Goal: Task Accomplishment & Management: Use online tool/utility

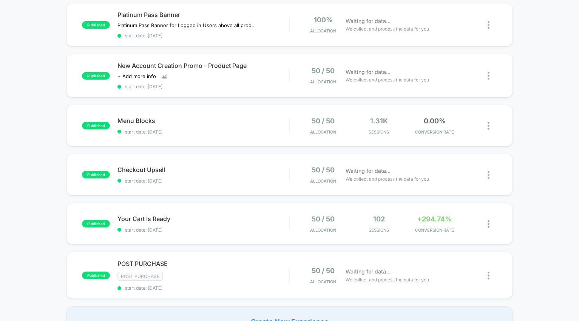
scroll to position [285, 0]
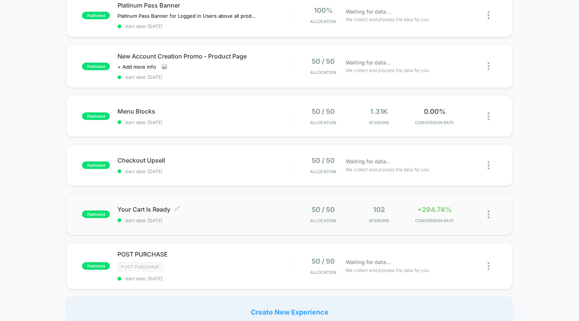
click at [249, 215] on div "Your Cart Is Ready Click to edit experience details Click to edit experience de…" at bounding box center [202, 215] width 171 height 18
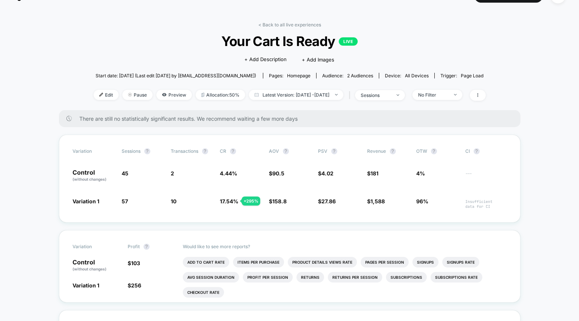
scroll to position [12, 0]
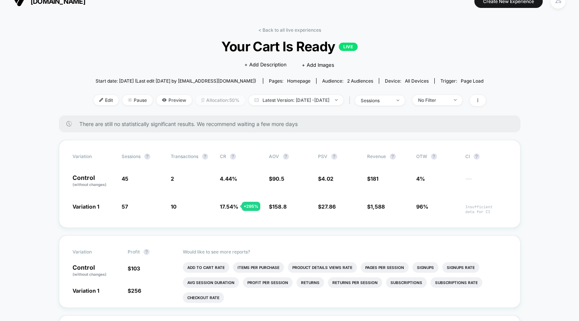
click at [213, 98] on span "Allocation: 50%" at bounding box center [220, 100] width 49 height 10
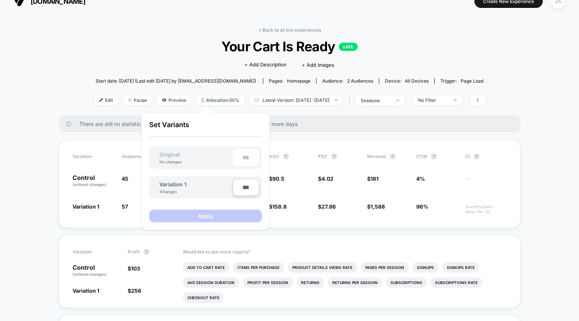
click at [243, 189] on input "***" at bounding box center [246, 187] width 26 height 17
type input "***"
type input "**"
type input "***"
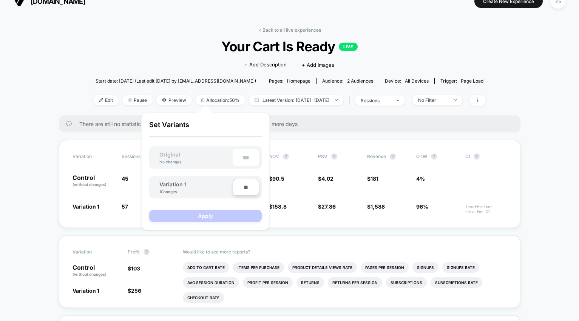
type input "***"
type input "**"
type input "****"
click at [237, 214] on button "Apply" at bounding box center [205, 216] width 113 height 12
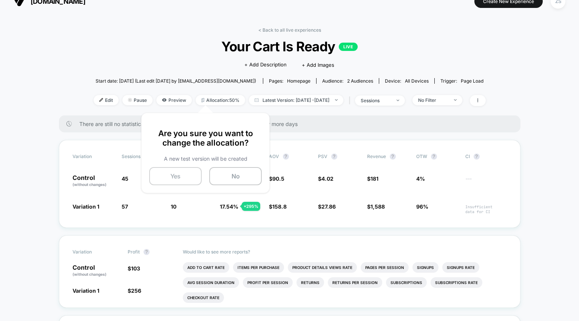
click at [173, 182] on button "Yes" at bounding box center [175, 176] width 52 height 18
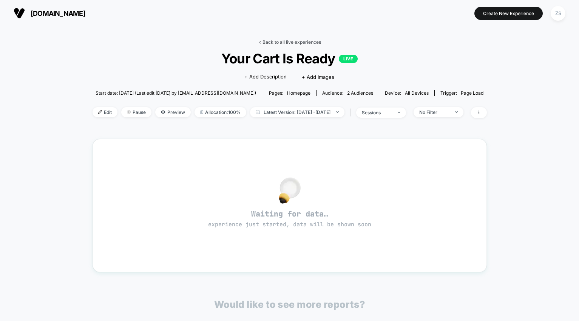
click at [265, 43] on link "< Back to all live experiences" at bounding box center [289, 42] width 63 height 6
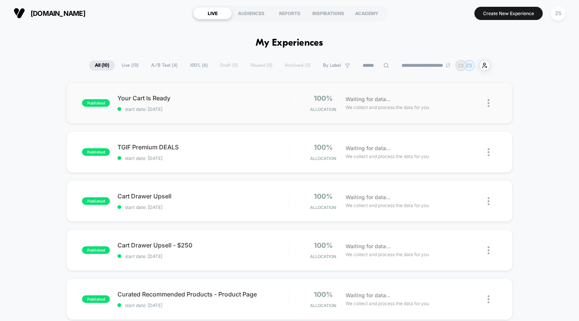
click at [256, 111] on span "start date: [DATE]" at bounding box center [202, 109] width 171 height 6
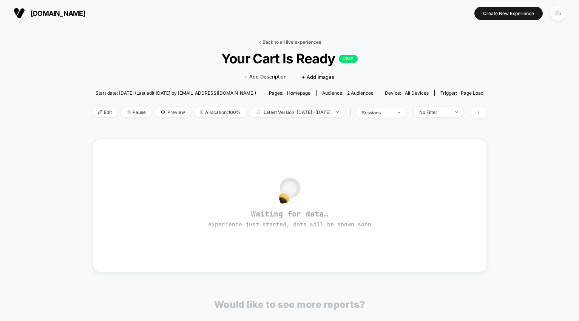
click at [272, 42] on link "< Back to all live experiences" at bounding box center [289, 42] width 63 height 6
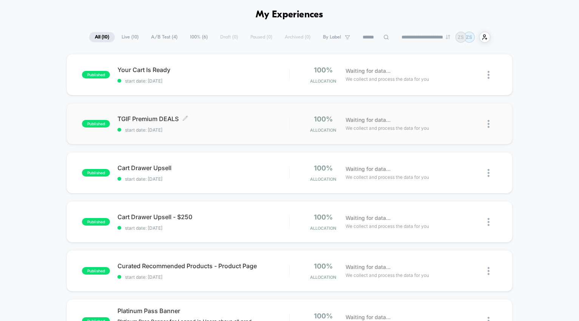
scroll to position [31, 0]
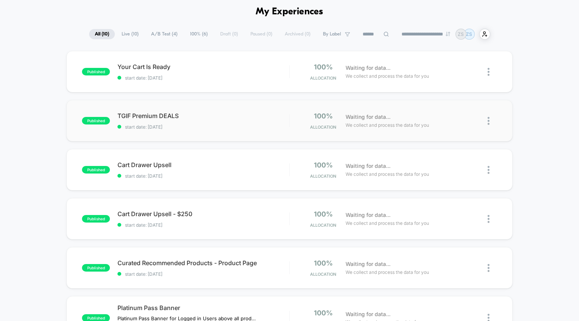
click at [256, 140] on div "published TGIF Premium DEALS start date: 8/29/2025 100% Allocation Waiting for …" at bounding box center [289, 121] width 446 height 42
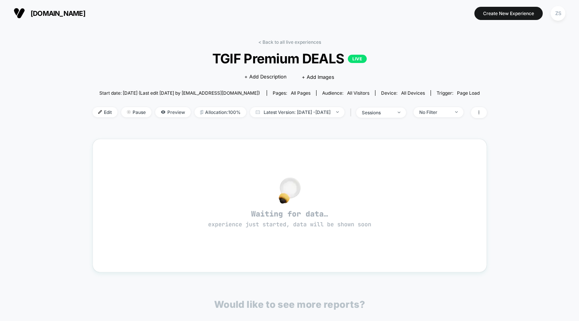
click at [262, 45] on div "< Back to all live experiences TGIF Premium DEALS LIVE Click to edit experience…" at bounding box center [290, 83] width 394 height 88
click at [265, 38] on div "< Back to all live experiences TGIF Premium DEALS LIVE Click to edit experience…" at bounding box center [290, 230] width 394 height 392
click at [265, 42] on link "< Back to all live experiences" at bounding box center [289, 42] width 63 height 6
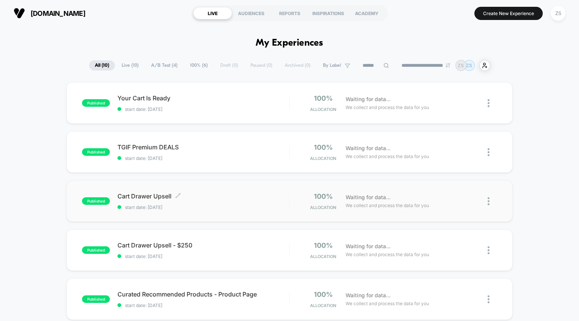
click at [223, 203] on div "Cart Drawer Upsell Click to edit experience details Click to edit experience de…" at bounding box center [202, 202] width 171 height 18
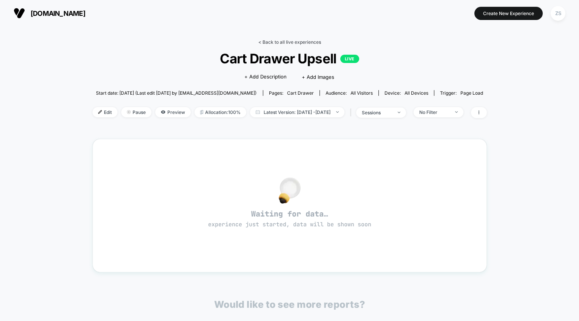
click at [275, 41] on link "< Back to all live experiences" at bounding box center [289, 42] width 63 height 6
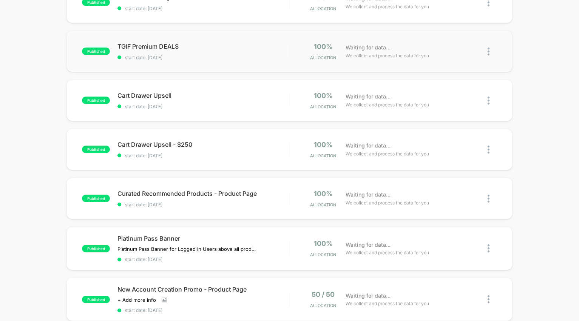
scroll to position [107, 0]
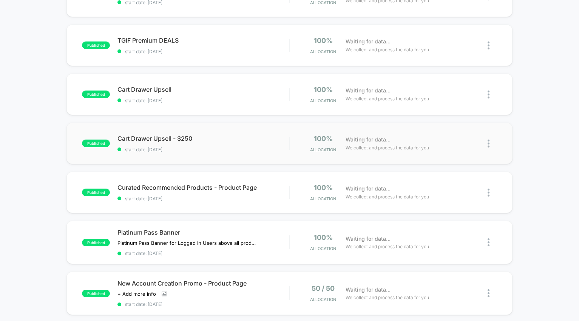
click at [246, 159] on div "published Cart Drawer Upsell - $250 start date: 8/29/2025 100% Allocation Waiti…" at bounding box center [289, 144] width 446 height 42
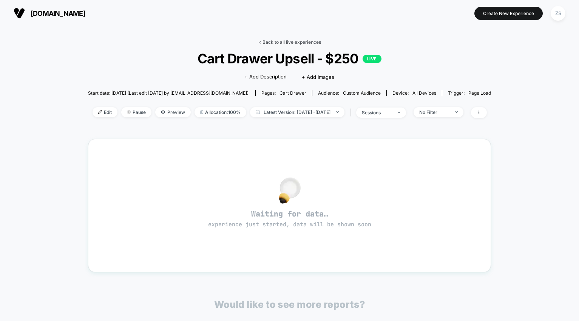
click at [270, 43] on link "< Back to all live experiences" at bounding box center [289, 42] width 63 height 6
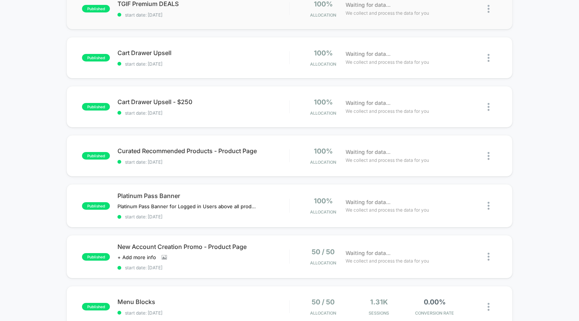
scroll to position [147, 0]
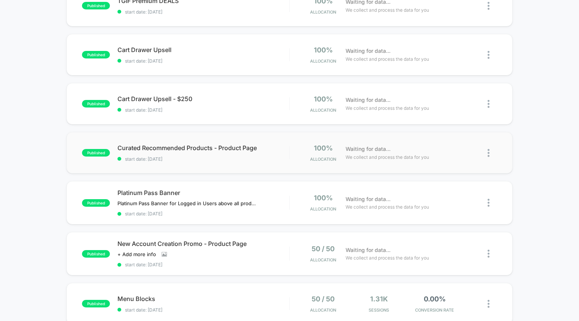
click at [255, 162] on span "start date: [DATE]" at bounding box center [202, 159] width 171 height 6
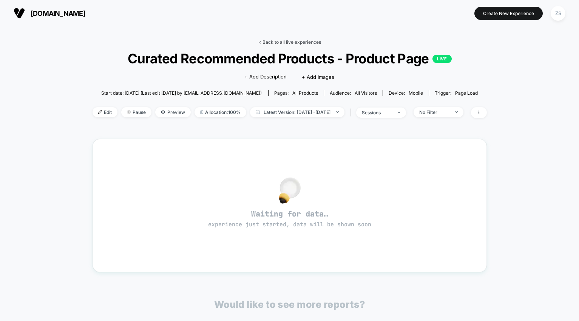
click at [267, 43] on link "< Back to all live experiences" at bounding box center [289, 42] width 63 height 6
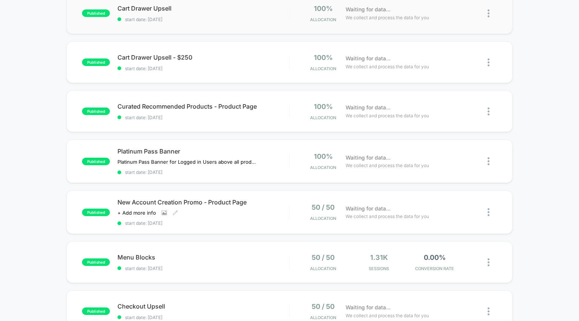
scroll to position [188, 0]
click at [235, 171] on span "start date: [DATE]" at bounding box center [202, 172] width 171 height 6
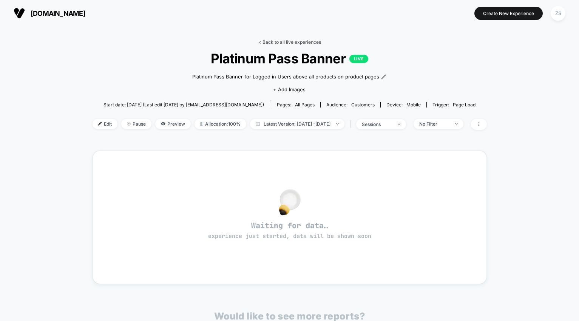
click at [282, 40] on link "< Back to all live experiences" at bounding box center [289, 42] width 63 height 6
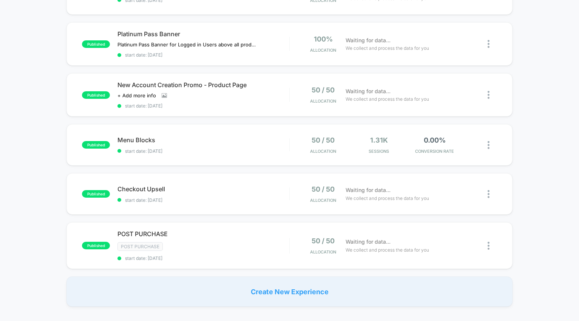
scroll to position [309, 0]
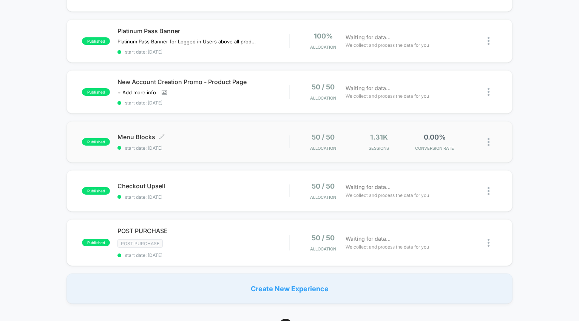
click at [239, 140] on span "Menu Blocks Click to edit experience details" at bounding box center [202, 137] width 171 height 8
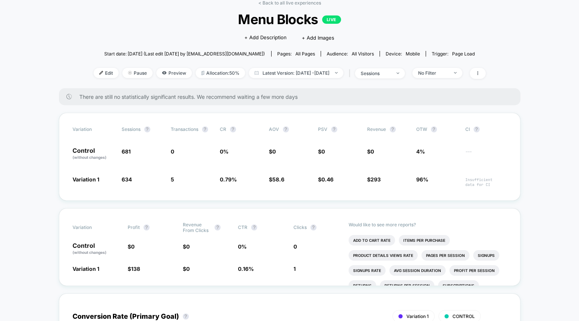
scroll to position [37, 0]
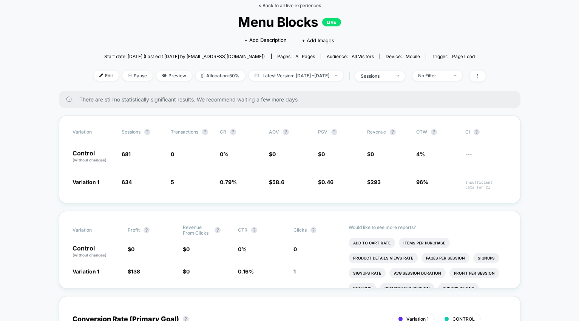
click at [274, 5] on link "< Back to all live experiences" at bounding box center [289, 6] width 63 height 6
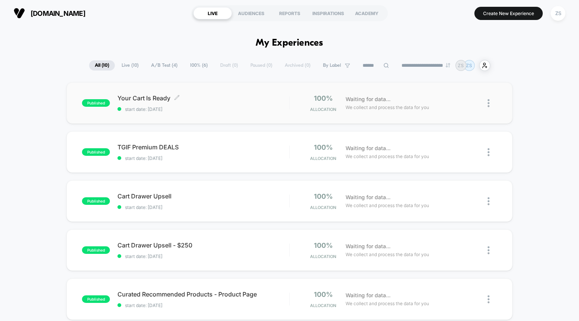
click at [254, 99] on span "Your Cart Is Ready Click to edit experience details" at bounding box center [202, 98] width 171 height 8
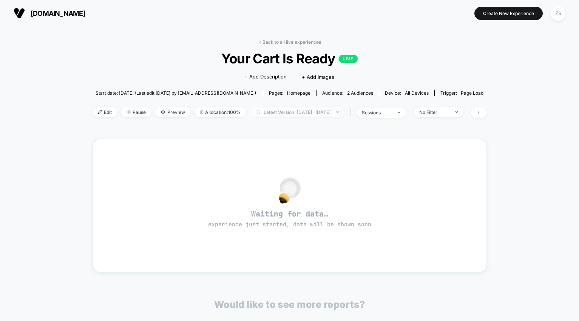
click at [284, 108] on span "Latest Version: Aug 29, 2025 - Aug 29, 2025" at bounding box center [297, 112] width 94 height 10
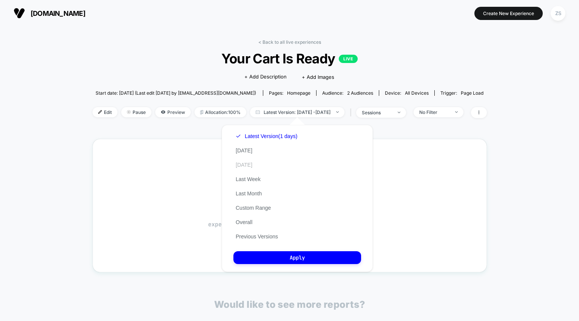
click at [248, 165] on button "Yesterday" at bounding box center [243, 165] width 21 height 7
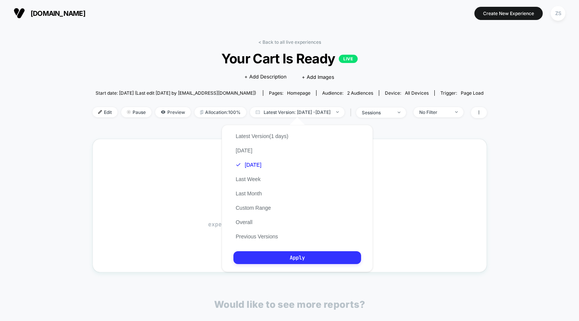
click at [308, 259] on button "Apply" at bounding box center [297, 258] width 128 height 13
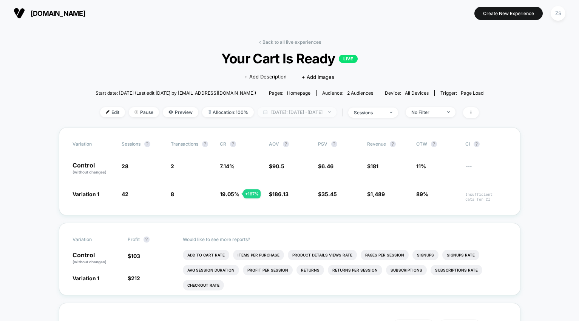
click at [313, 114] on span "Yesterday: Aug 28, 2025 - Aug 28, 2025" at bounding box center [297, 112] width 79 height 10
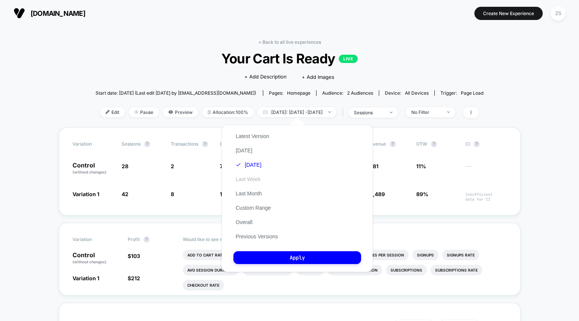
click at [261, 180] on button "Last Week" at bounding box center [247, 179] width 29 height 7
click at [257, 210] on button "Custom Range" at bounding box center [253, 208] width 40 height 7
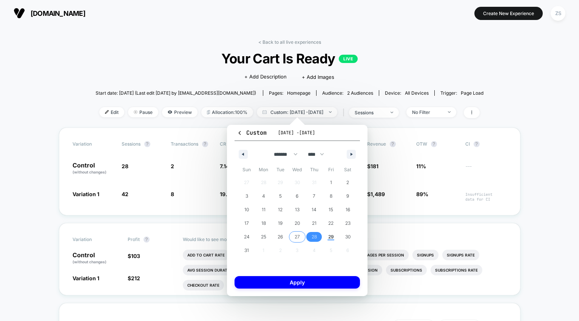
click at [297, 237] on span "27" at bounding box center [297, 237] width 5 height 14
click at [329, 239] on span "29" at bounding box center [331, 237] width 6 height 14
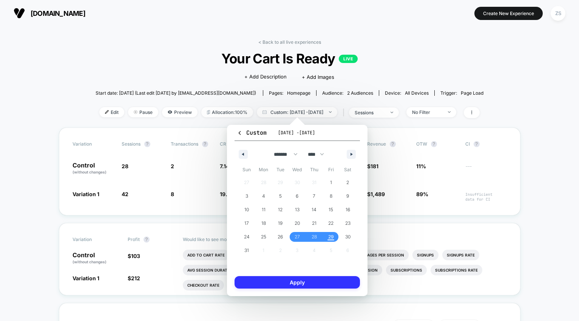
click at [319, 281] on button "Apply" at bounding box center [297, 282] width 125 height 12
